Goal: Task Accomplishment & Management: Manage account settings

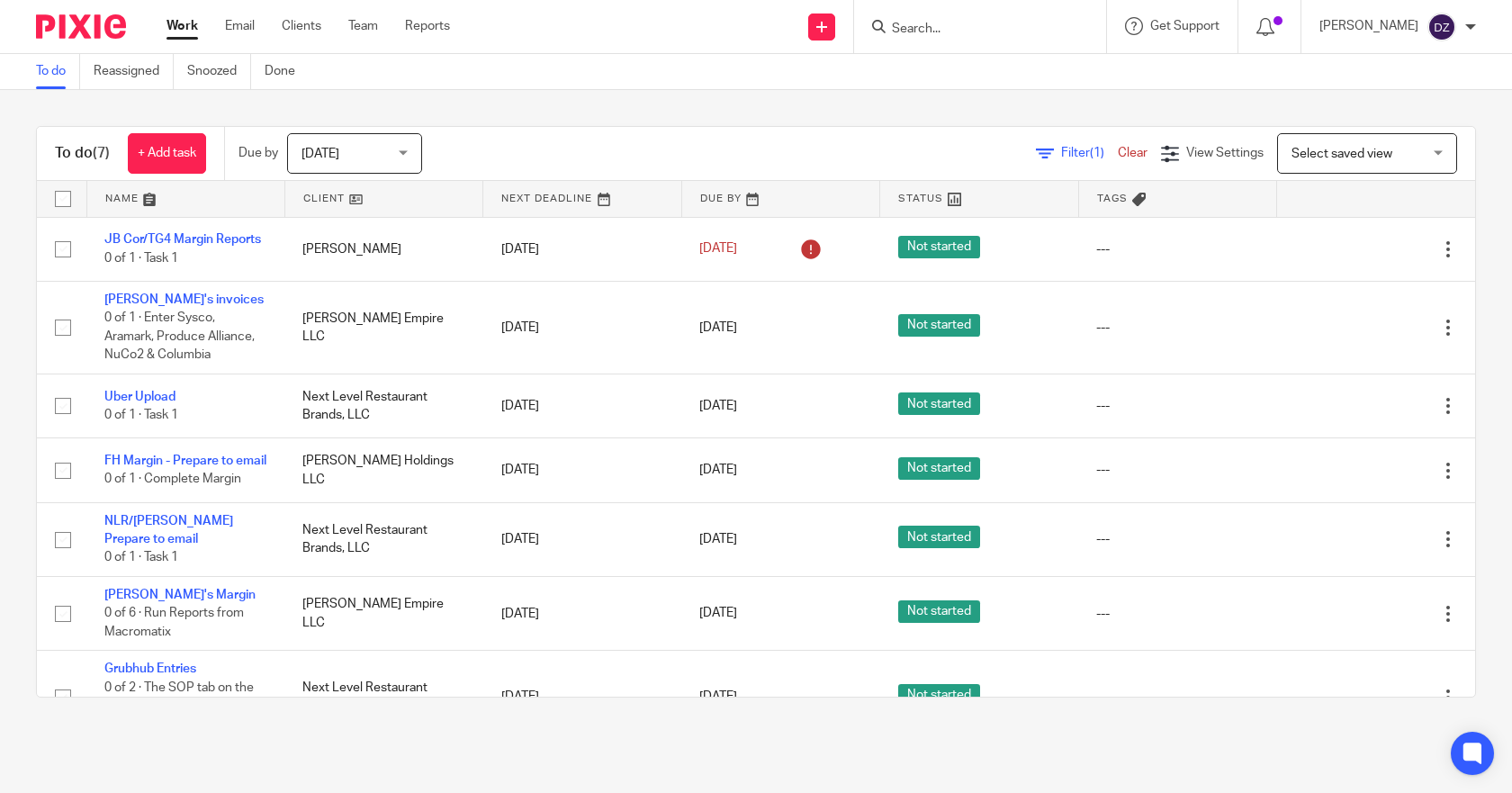
scroll to position [66, 0]
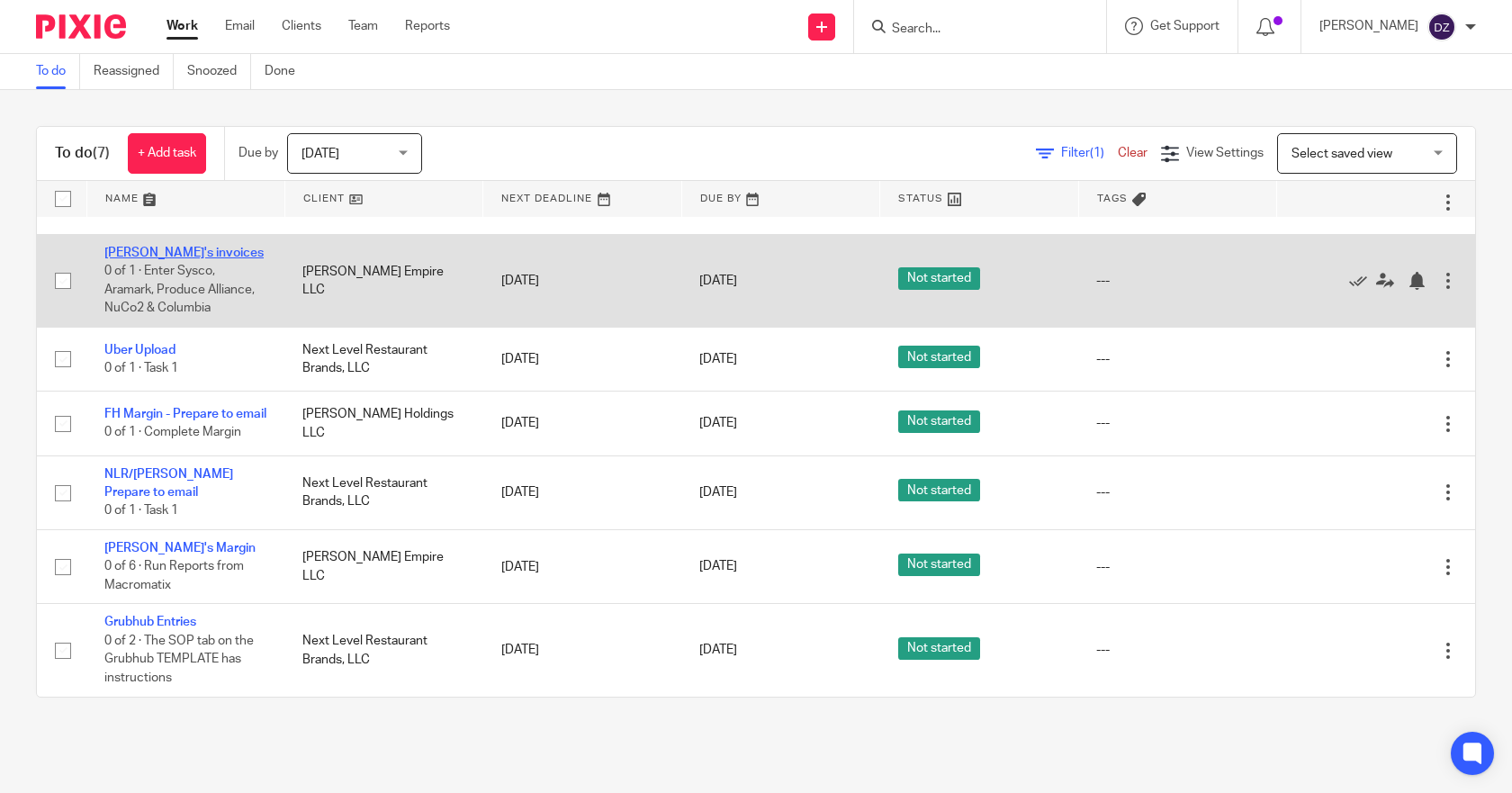
click at [171, 247] on link "[PERSON_NAME]'s invoices" at bounding box center [184, 253] width 159 height 13
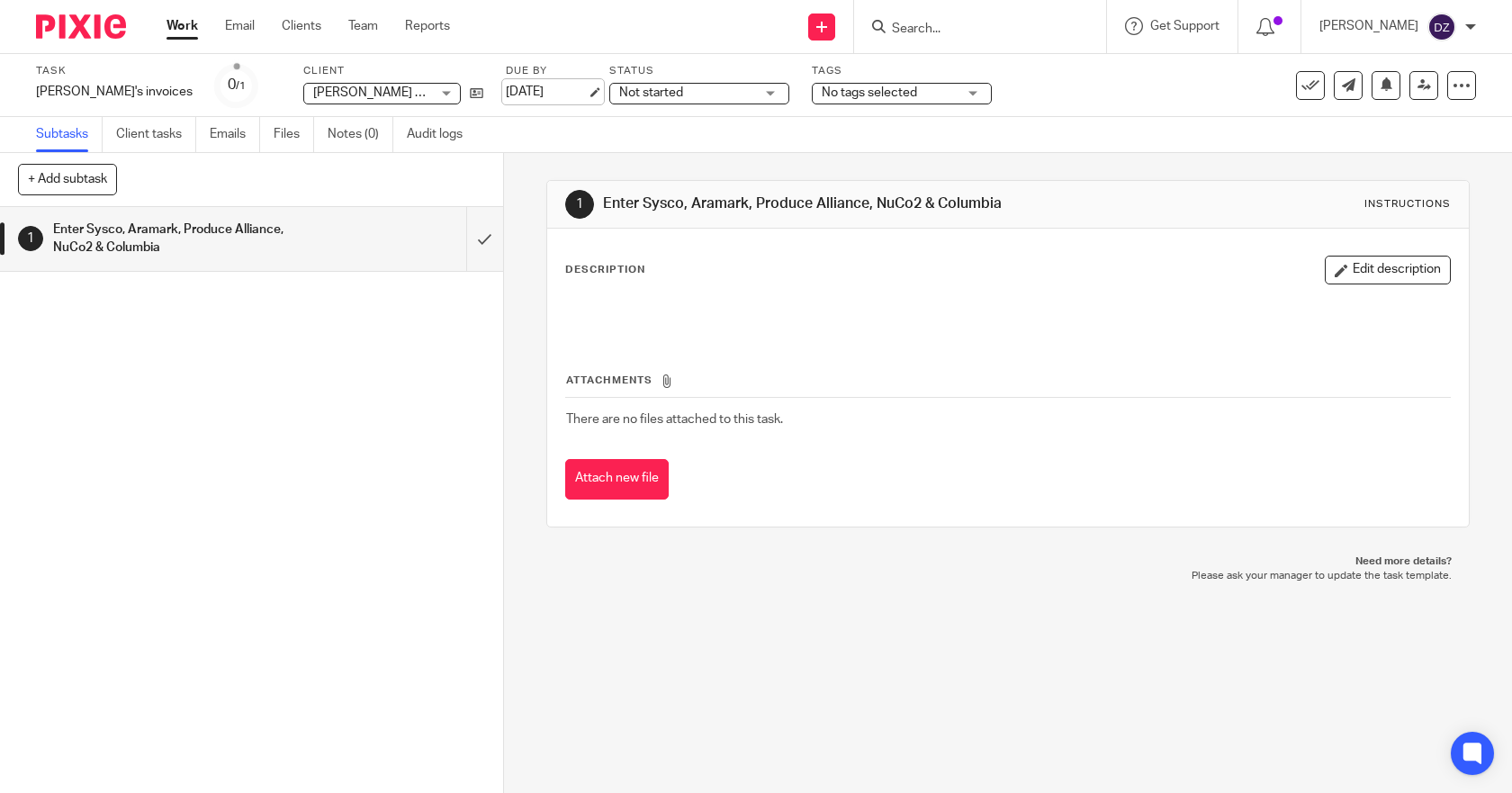
click at [506, 88] on link "[DATE]" at bounding box center [546, 92] width 81 height 19
click at [189, 26] on link "Work" at bounding box center [183, 25] width 32 height 18
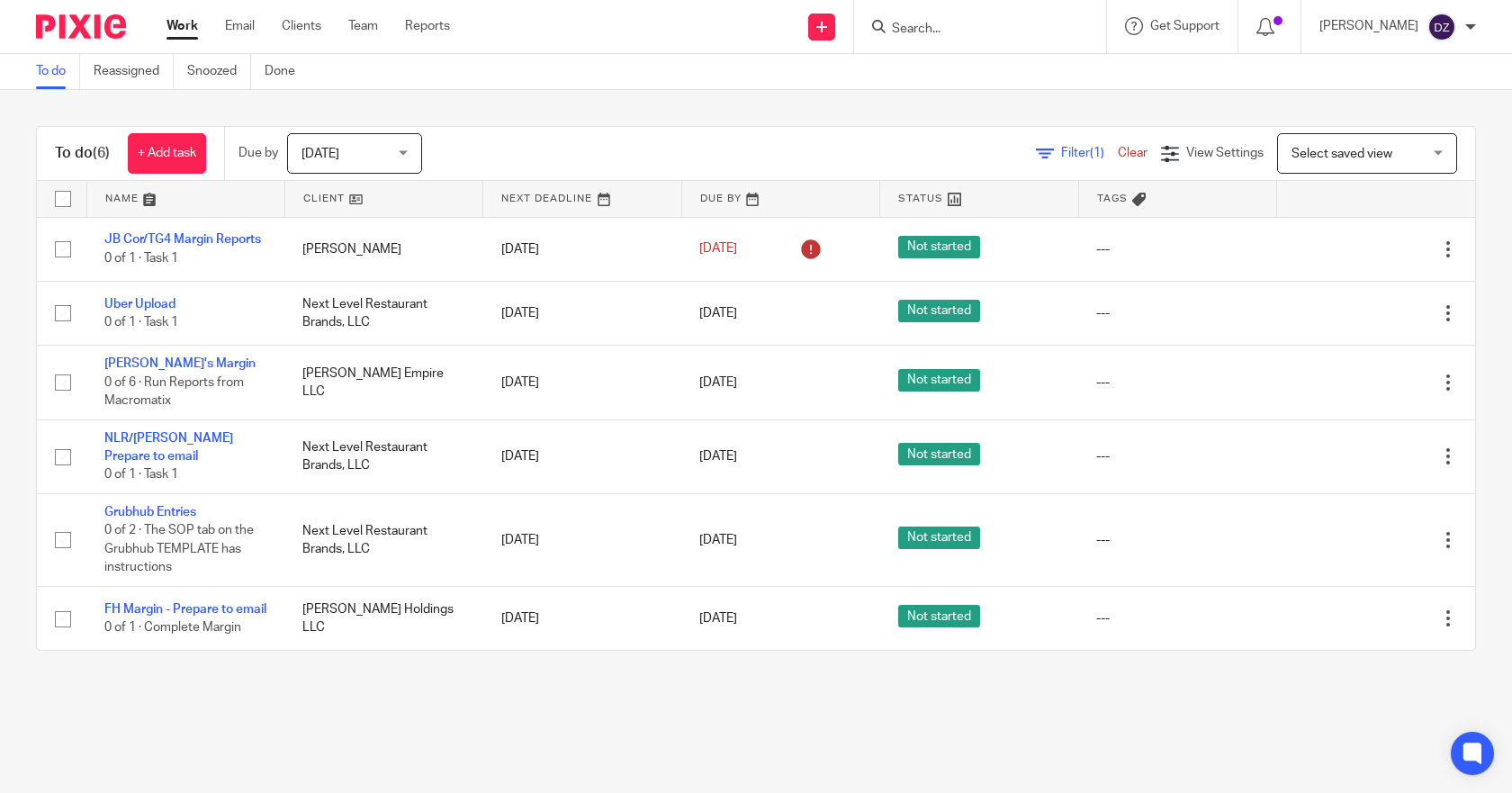
click at [402, 147] on div "Tomorrow Tomorrow" at bounding box center [355, 154] width 135 height 41
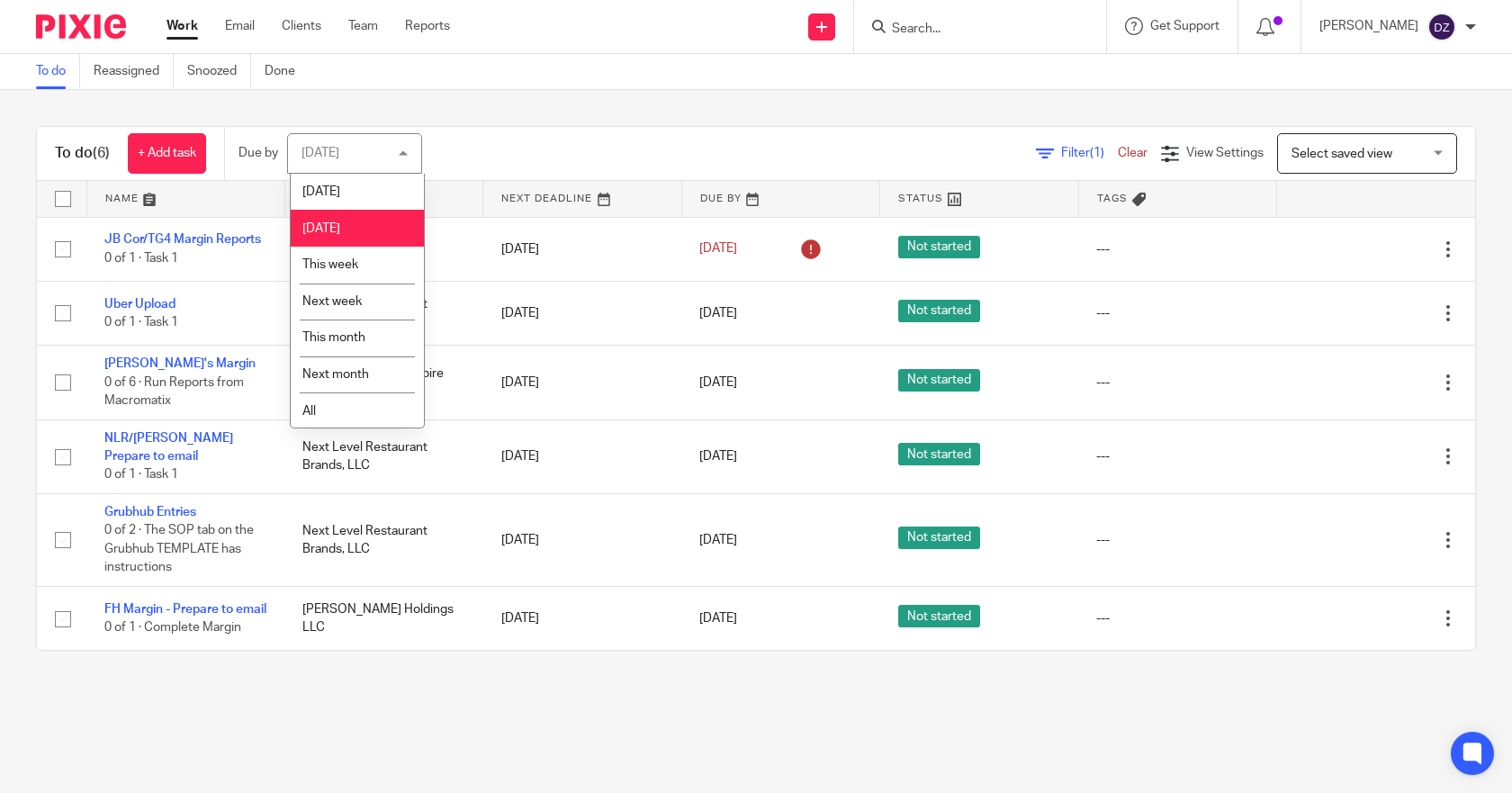
click at [340, 224] on span "[DATE]" at bounding box center [321, 229] width 38 height 13
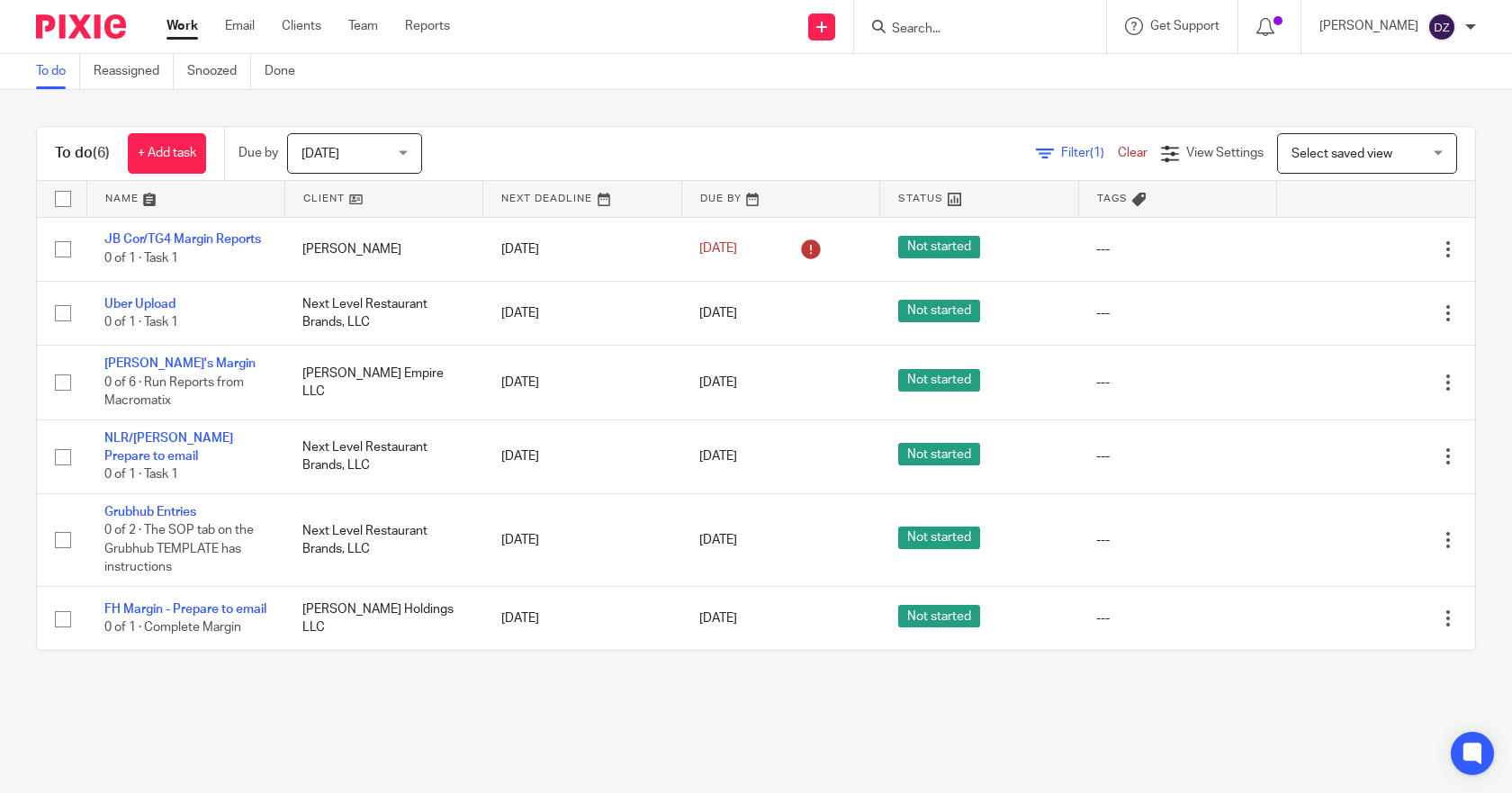
click at [402, 151] on div "Tomorrow Tomorrow" at bounding box center [355, 154] width 135 height 41
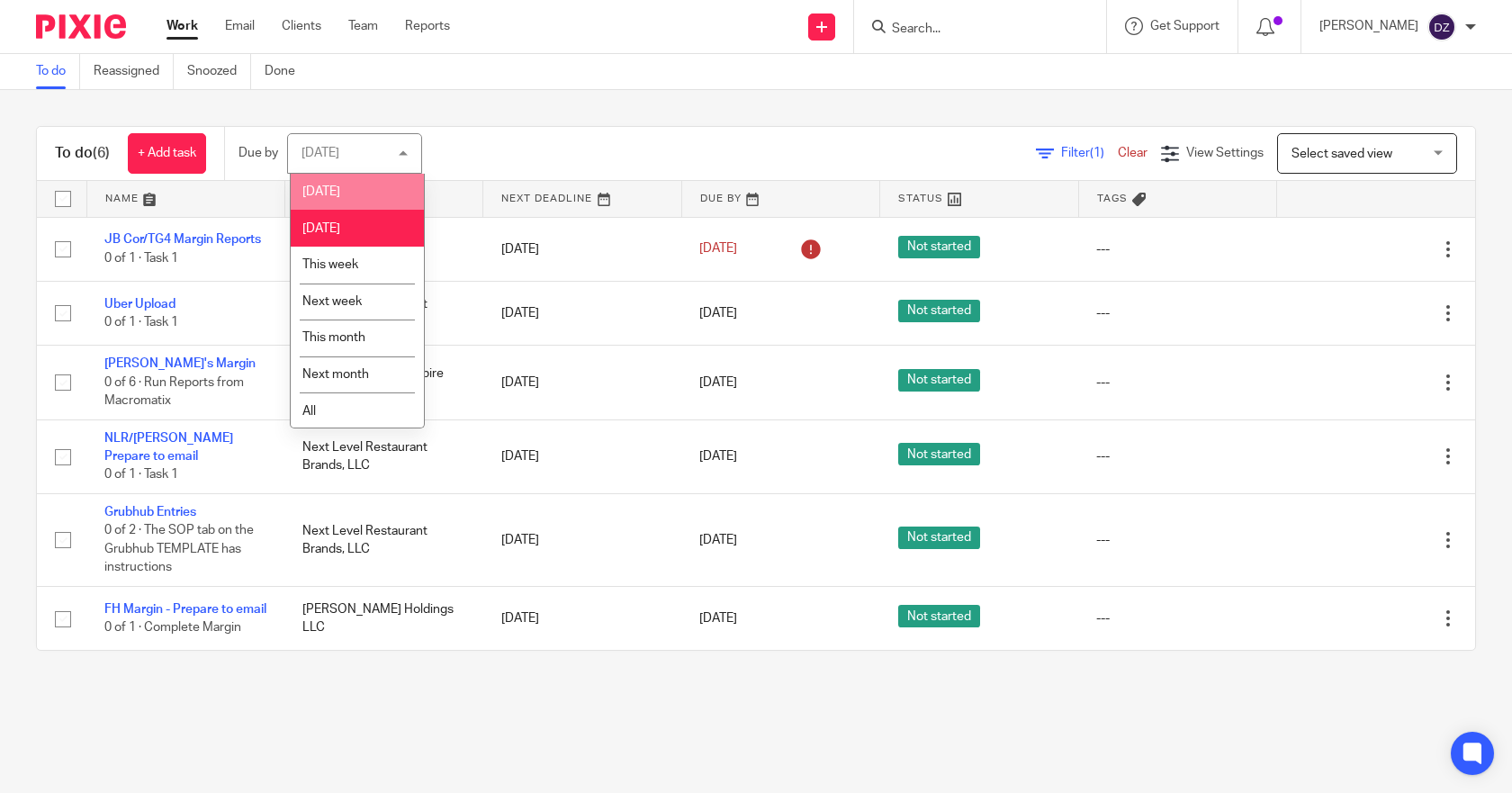
click at [337, 194] on li "[DATE]" at bounding box center [358, 192] width 133 height 37
